Goal: Information Seeking & Learning: Compare options

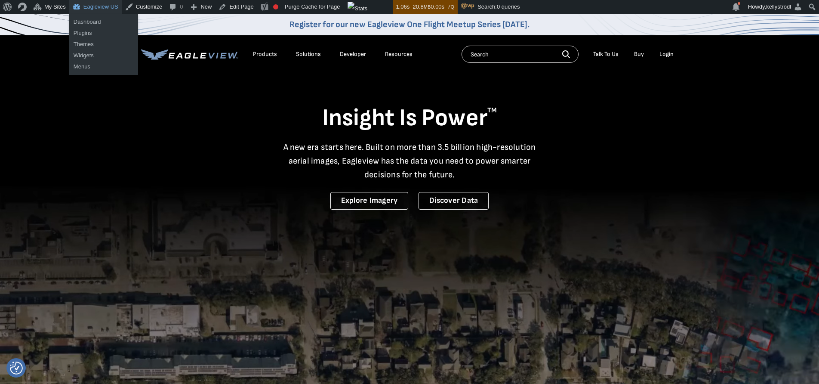
click at [101, 6] on link "Eagleview US" at bounding box center [95, 7] width 52 height 14
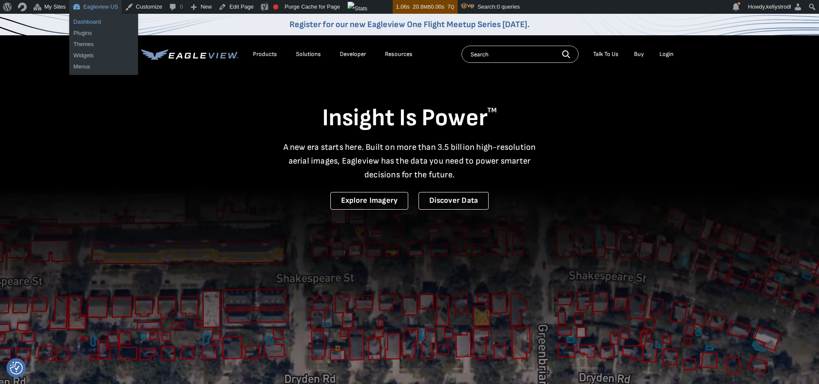
click at [92, 21] on link "Dashboard" at bounding box center [103, 21] width 69 height 11
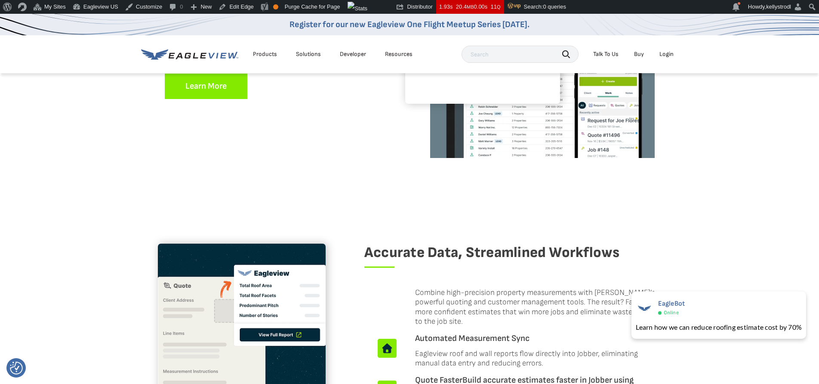
scroll to position [292, 0]
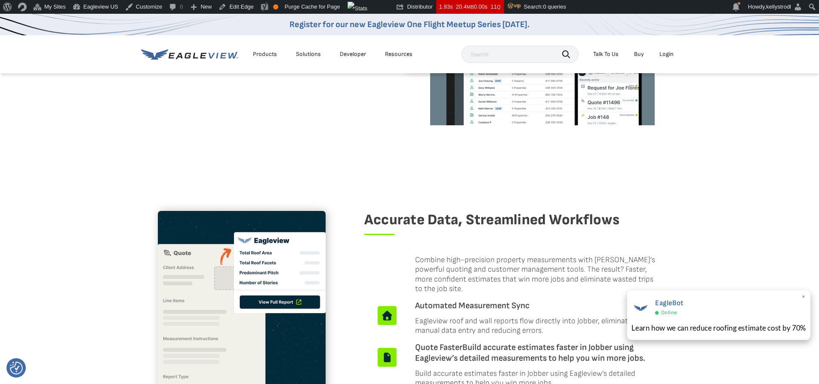
click at [803, 296] on span "×" at bounding box center [804, 297] width 5 height 9
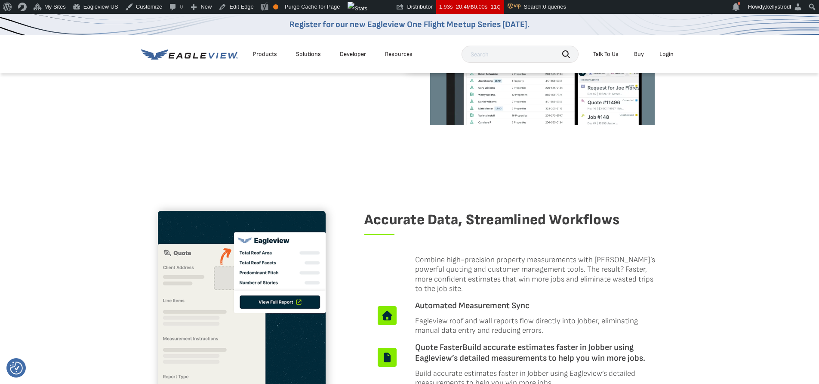
click at [453, 270] on p "Combine high-precision property measurements with Jobber’s powerful quoting and…" at bounding box center [538, 274] width 246 height 39
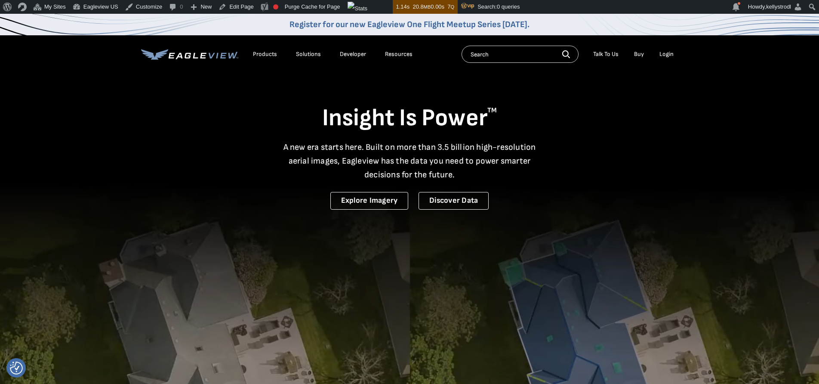
click at [266, 55] on div "Products" at bounding box center [265, 54] width 24 height 8
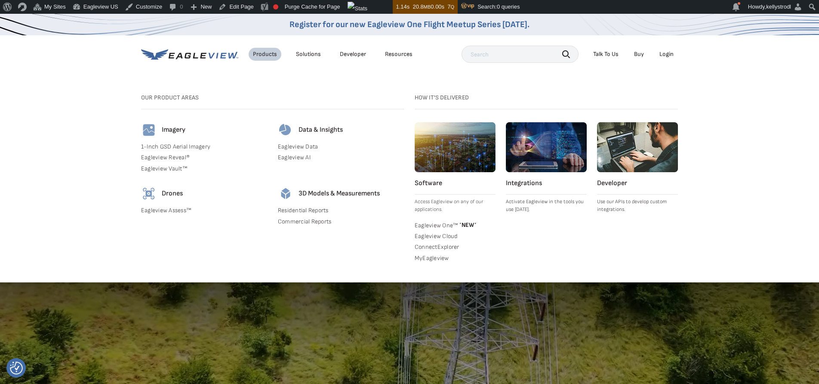
click at [538, 194] on hr at bounding box center [546, 194] width 81 height 0
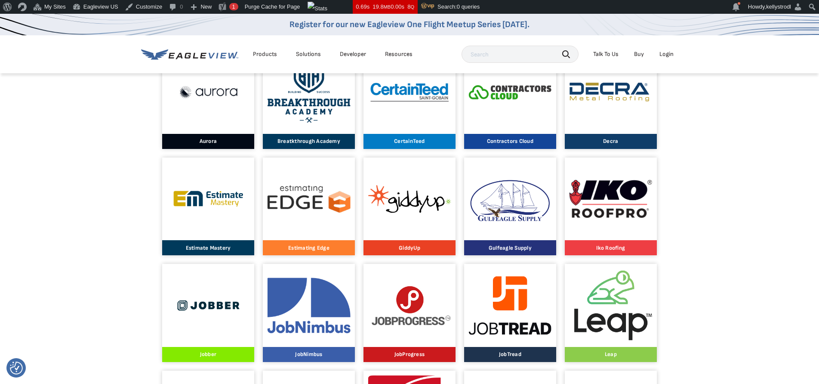
scroll to position [599, 0]
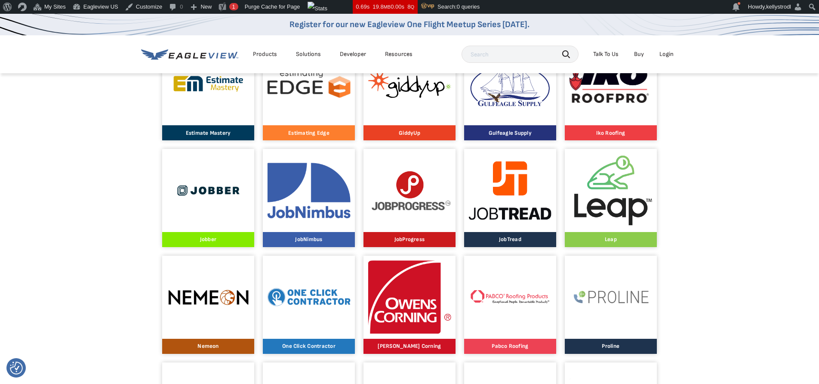
click at [494, 204] on img at bounding box center [510, 190] width 83 height 59
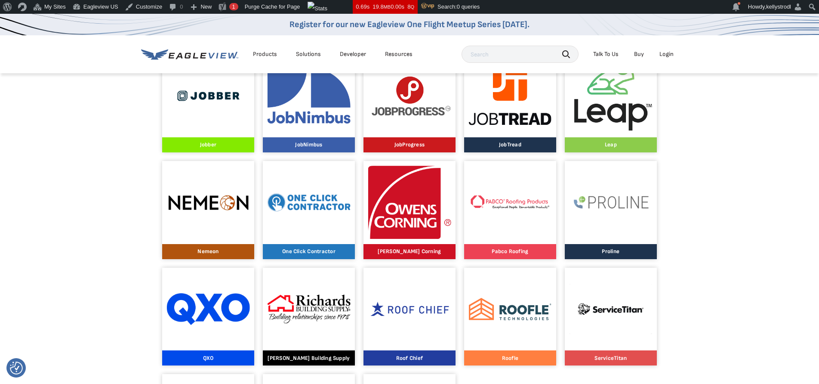
scroll to position [715, 0]
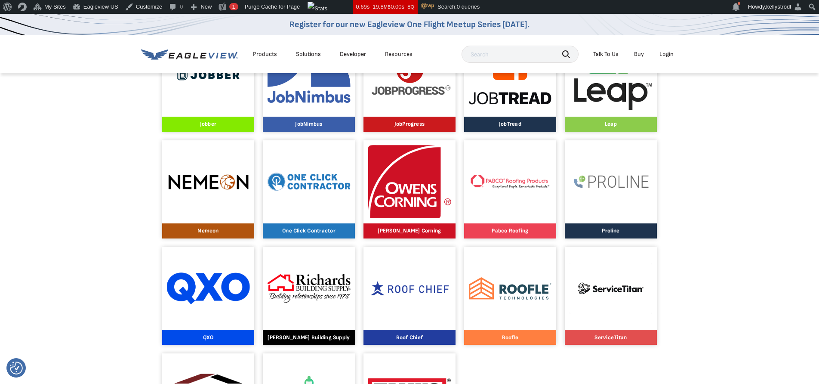
click at [621, 293] on img at bounding box center [611, 288] width 83 height 50
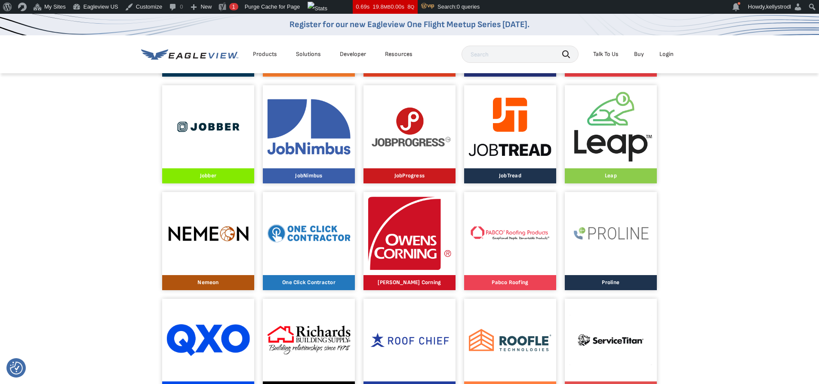
scroll to position [647, 0]
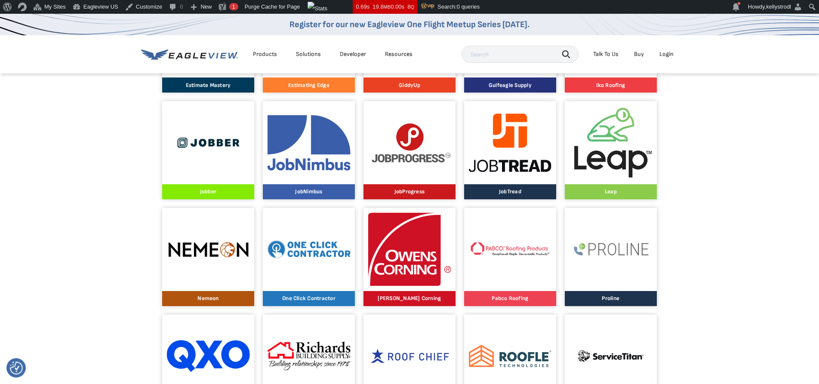
click at [227, 151] on img at bounding box center [208, 142] width 83 height 43
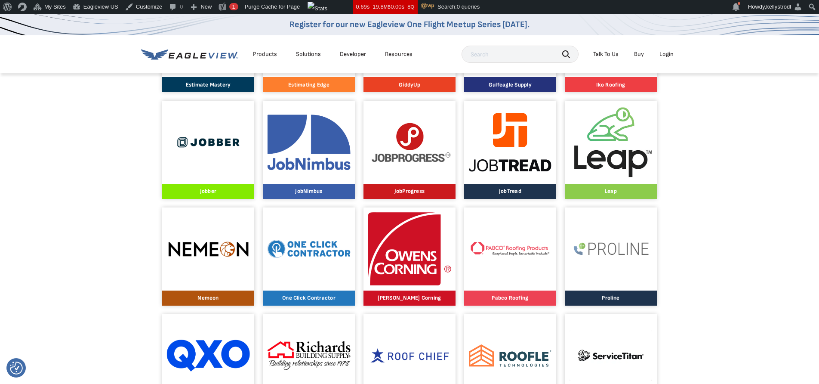
click at [629, 260] on div at bounding box center [611, 248] width 83 height 83
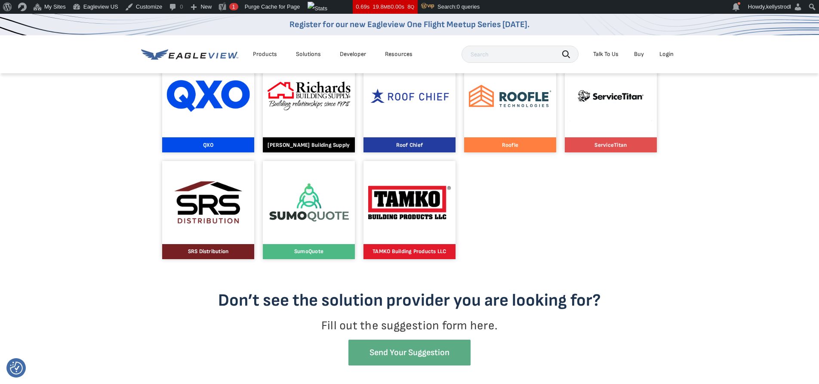
scroll to position [908, 0]
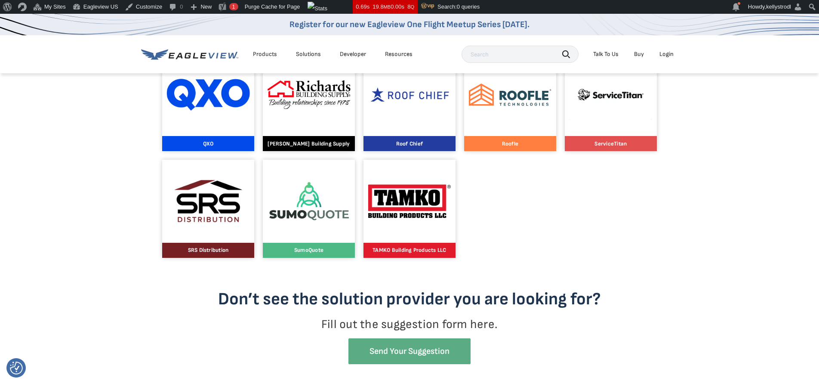
click at [331, 213] on img at bounding box center [309, 201] width 83 height 46
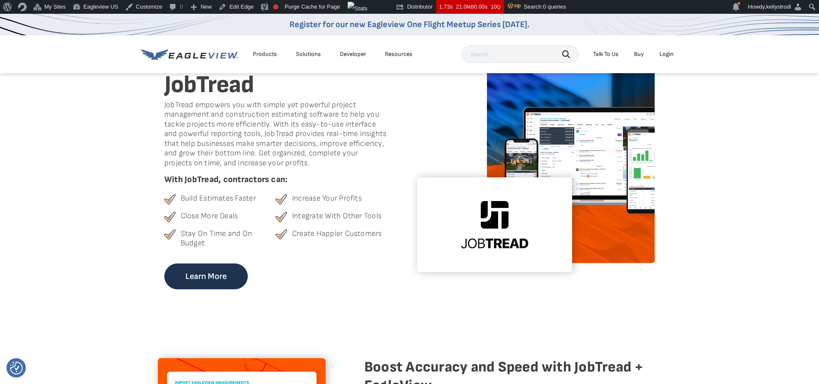
scroll to position [153, 0]
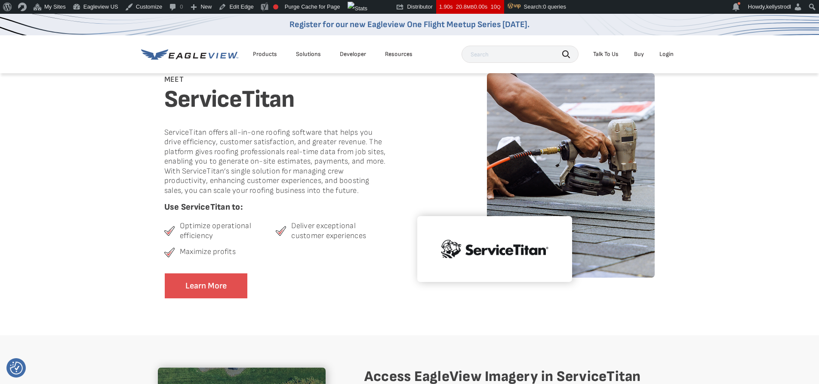
scroll to position [168, 0]
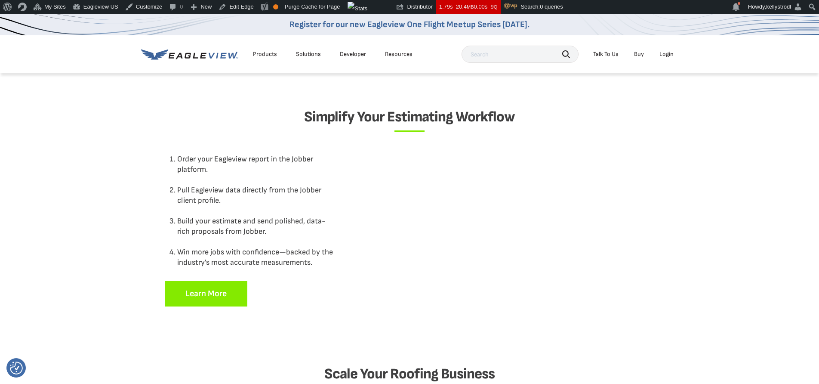
scroll to position [763, 0]
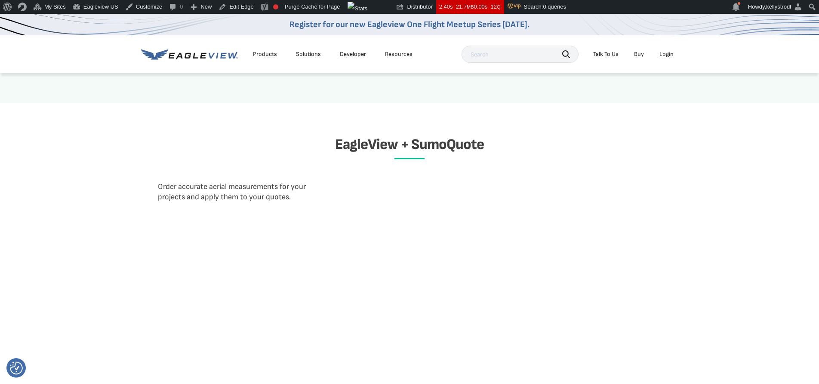
scroll to position [665, 0]
